Goal: Navigation & Orientation: Find specific page/section

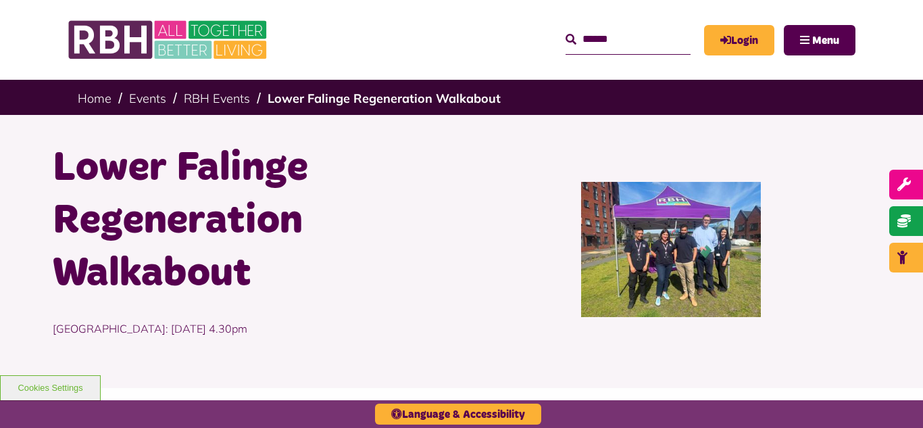
scroll to position [297, 0]
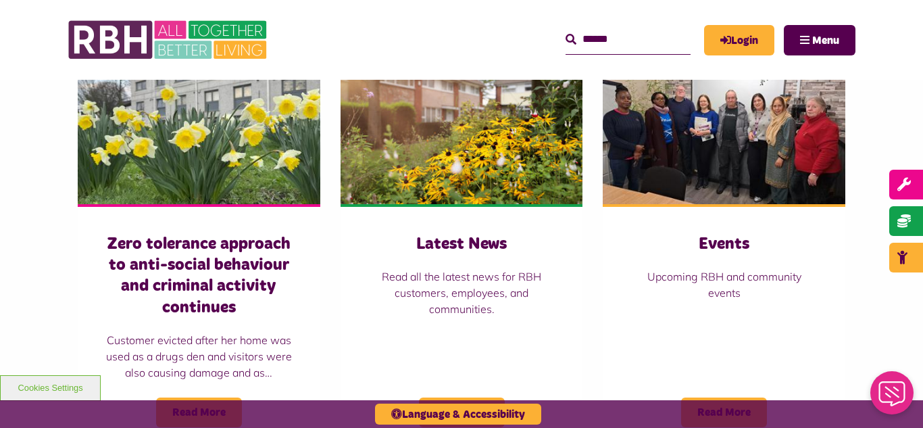
scroll to position [973, 0]
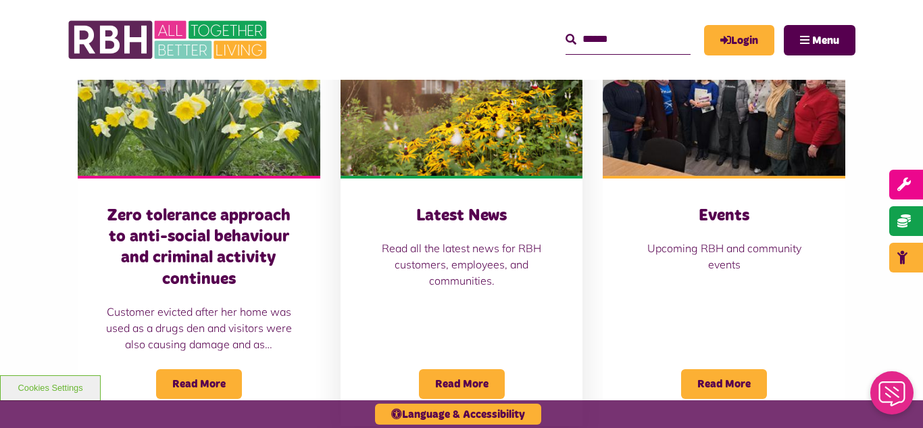
click at [451, 136] on img at bounding box center [461, 99] width 242 height 151
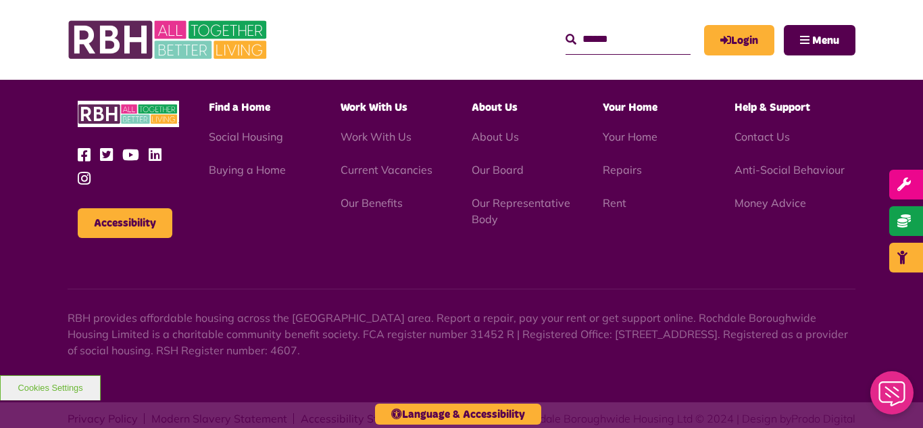
scroll to position [1470, 0]
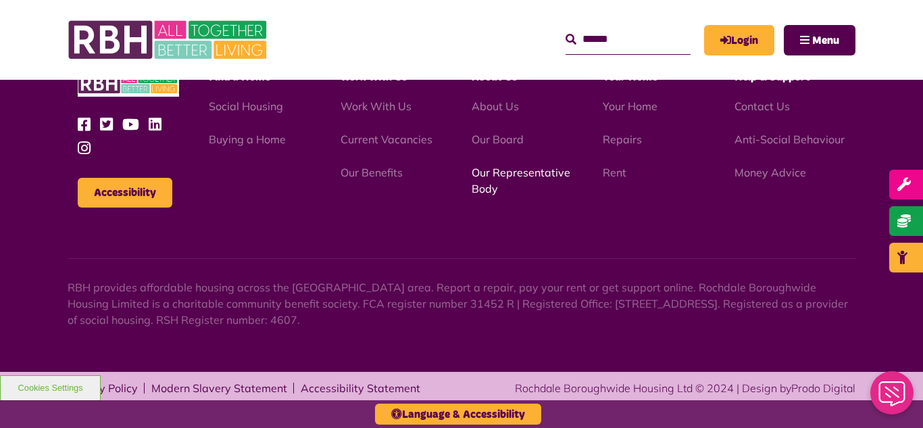
click at [523, 172] on link "Our Representative Body" at bounding box center [520, 180] width 99 height 30
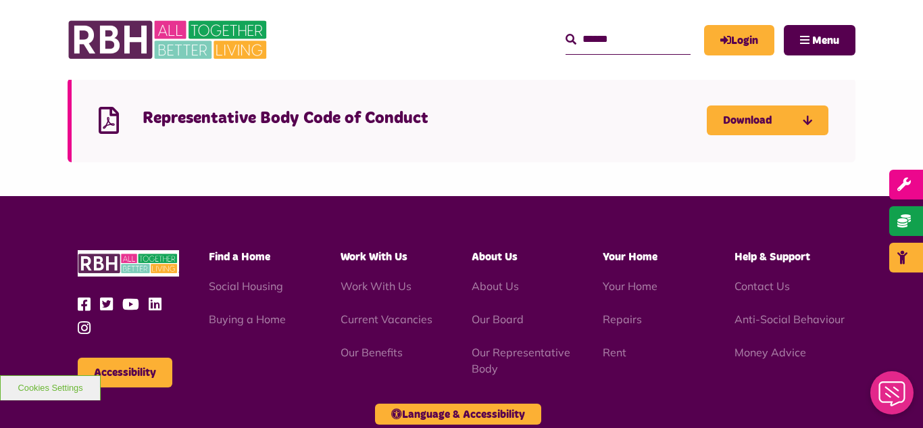
scroll to position [3782, 0]
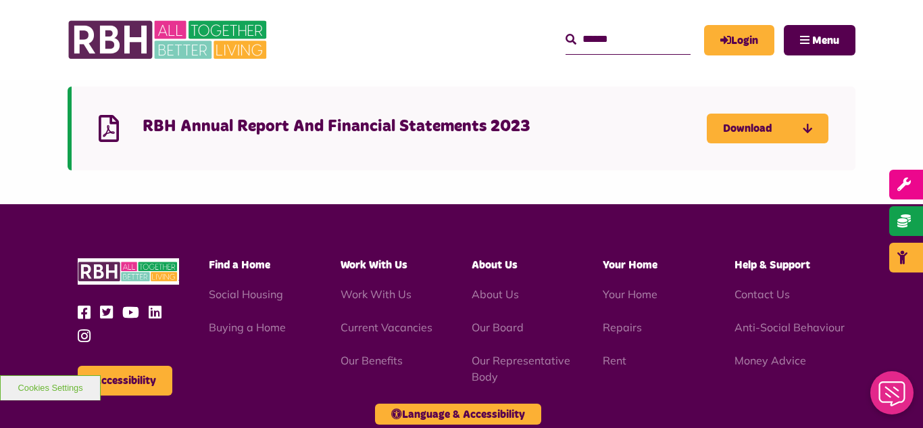
scroll to position [216, 0]
